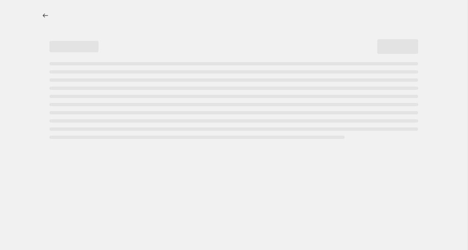
select select "percentage"
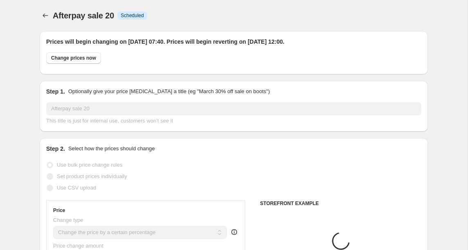
select select "collection"
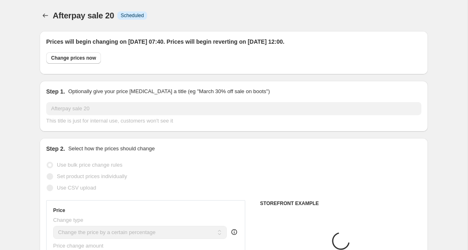
select select "collection"
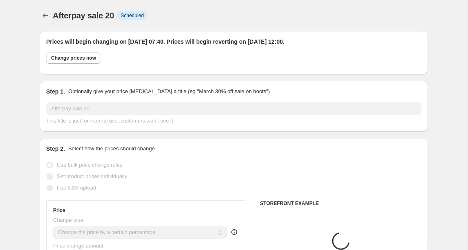
select select "collection"
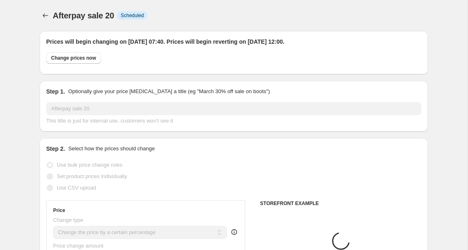
select select "collection"
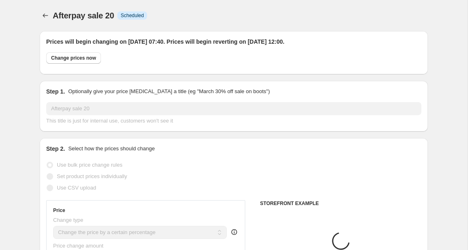
select select "collection"
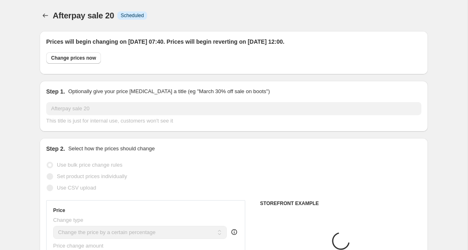
select select "collection"
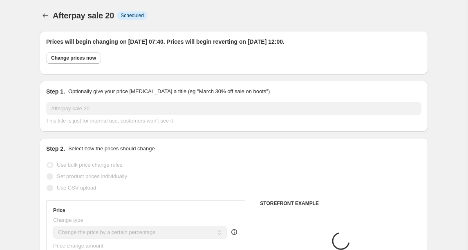
select select "collection"
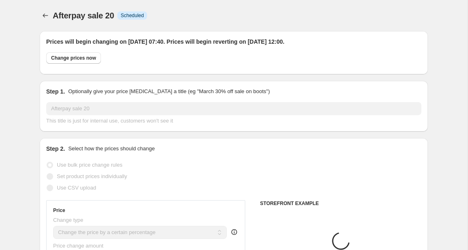
select select "collection"
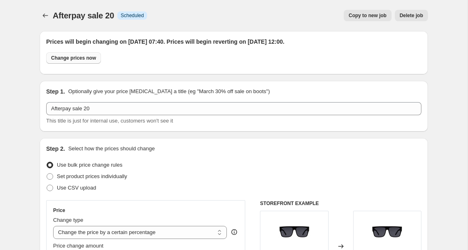
click at [67, 60] on span "Change prices now" at bounding box center [73, 58] width 45 height 7
radio input "true"
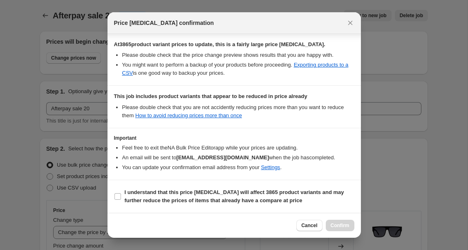
scroll to position [147, 0]
click at [120, 197] on span ":r3m:" at bounding box center [117, 196] width 7 height 7
click at [120, 197] on input "I understand that this price [MEDICAL_DATA] will affect 3865 product variants a…" at bounding box center [117, 196] width 7 height 7
checkbox input "true"
click at [337, 225] on span "Confirm" at bounding box center [339, 225] width 19 height 7
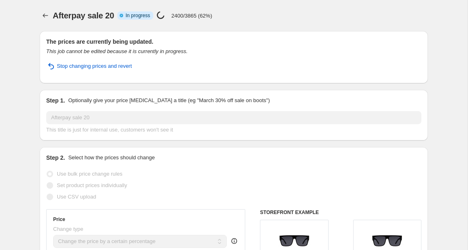
click at [303, 33] on div "The prices are currently being updated. This job cannot be edited because it is…" at bounding box center [234, 57] width 388 height 52
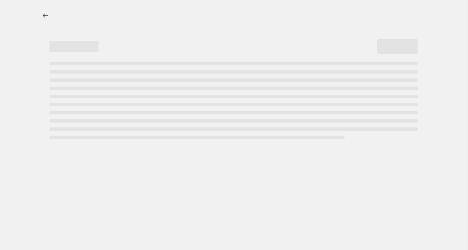
select select "percentage"
select select "collection"
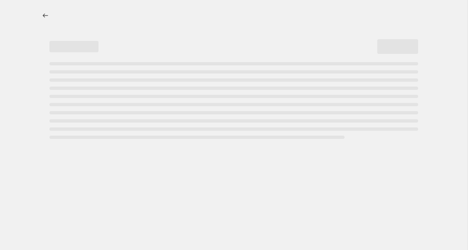
select select "collection"
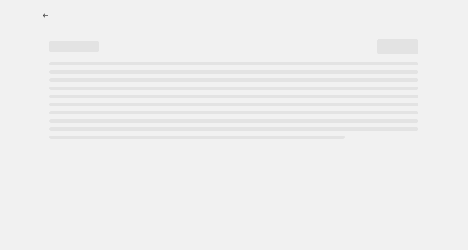
select select "collection"
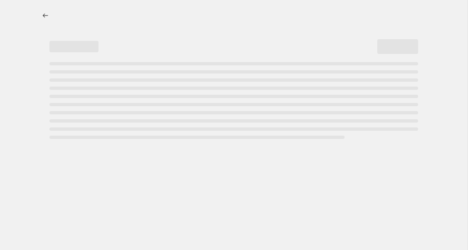
select select "collection"
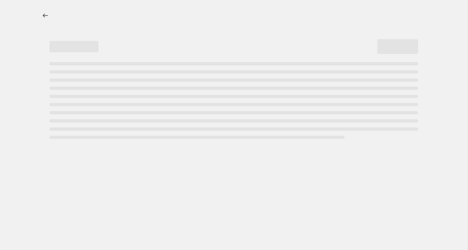
select select "collection"
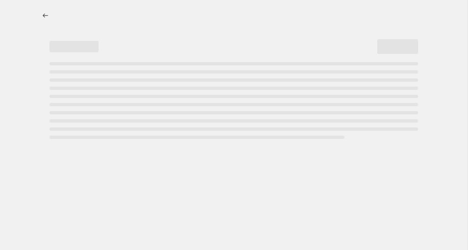
select select "collection"
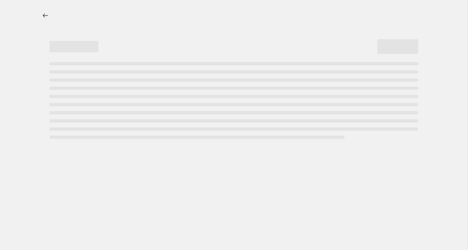
select select "collection"
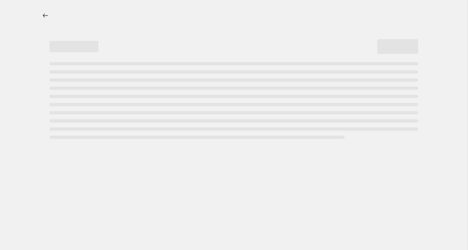
select select "collection"
